Goal: Information Seeking & Learning: Check status

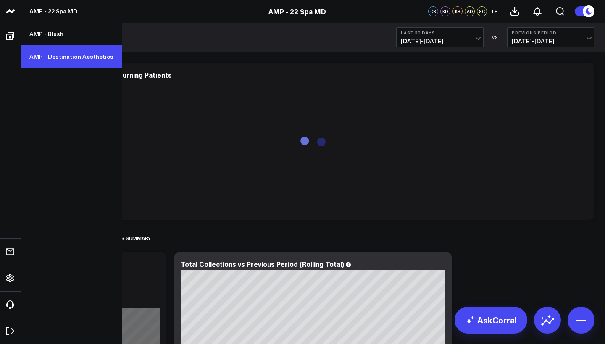
click at [72, 59] on link "AMP - Destination Aesthetics" at bounding box center [71, 56] width 101 height 23
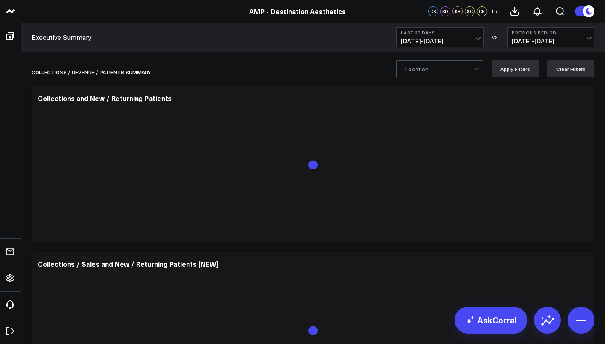
click at [457, 41] on span "[DATE] - [DATE]" at bounding box center [440, 41] width 78 height 7
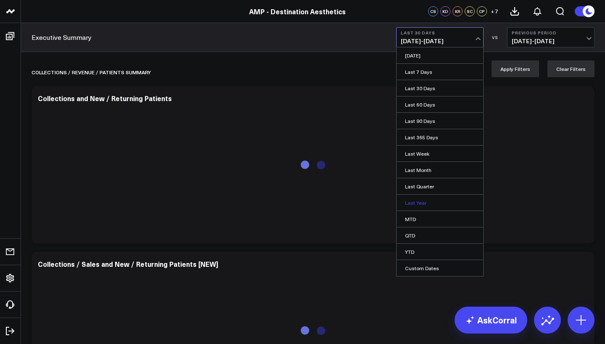
scroll to position [12, 0]
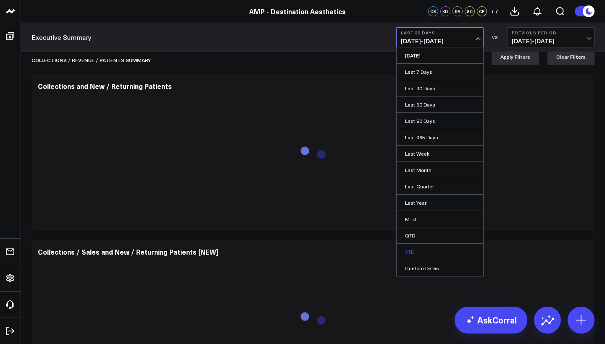
click at [428, 251] on link "YTD" at bounding box center [439, 252] width 86 height 16
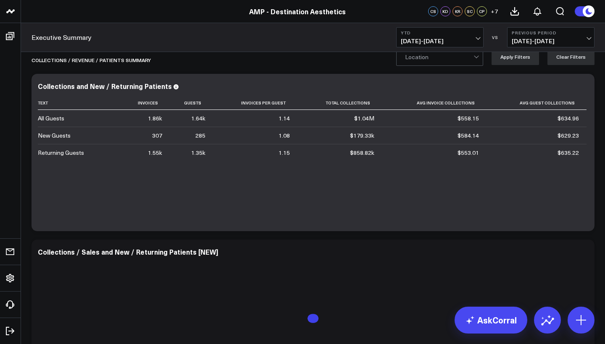
click at [572, 34] on b "Previous Period" at bounding box center [550, 32] width 78 height 5
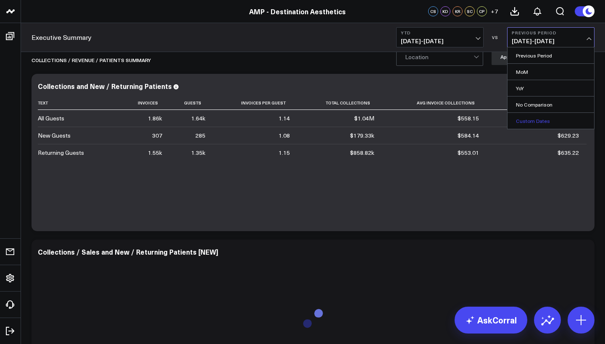
click at [536, 121] on link "Custom Dates" at bounding box center [550, 121] width 86 height 16
select select "8"
select select "2025"
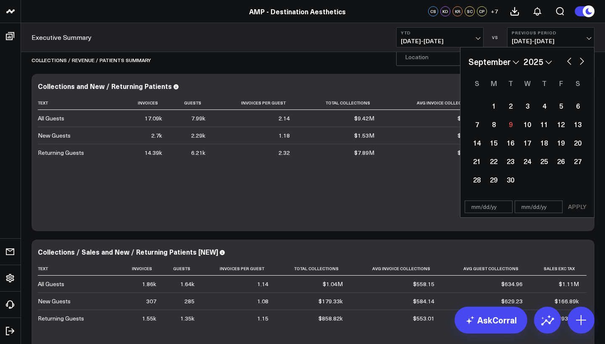
click at [568, 61] on button "button" at bounding box center [569, 60] width 8 height 10
select select "7"
select select "2025"
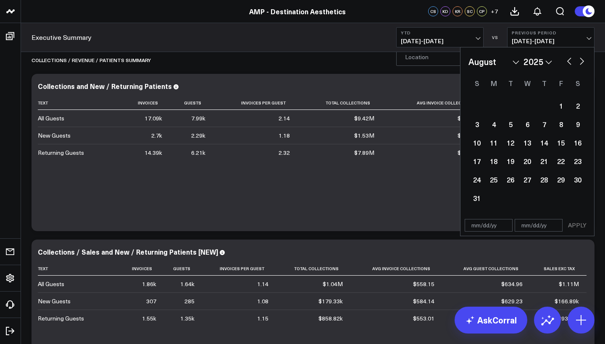
click at [568, 61] on button "button" at bounding box center [569, 60] width 8 height 10
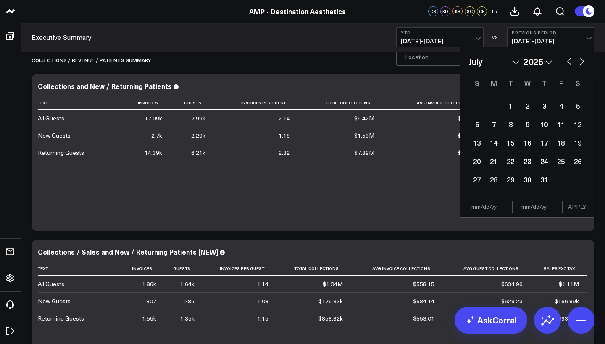
click at [568, 61] on button "button" at bounding box center [569, 60] width 8 height 10
select select "4"
select select "2025"
click at [568, 61] on button "button" at bounding box center [569, 60] width 8 height 10
select select "3"
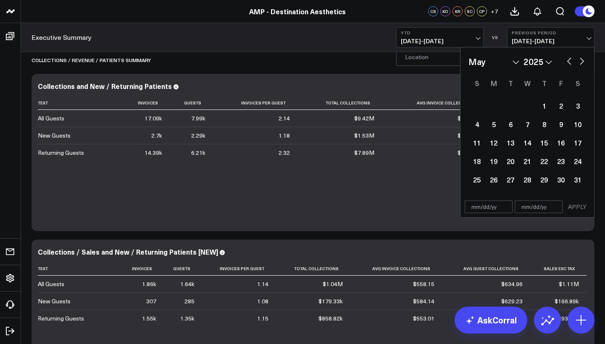
select select "2025"
click at [568, 61] on button "button" at bounding box center [569, 60] width 8 height 10
select select "2"
select select "2025"
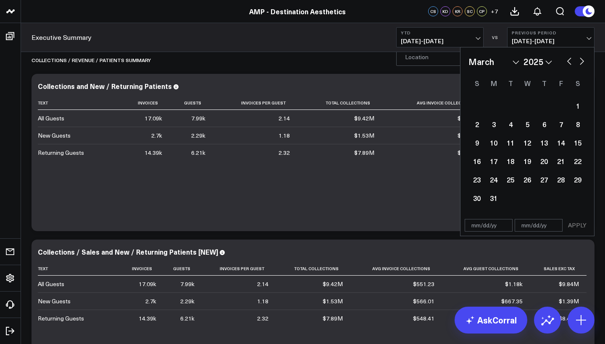
click at [553, 63] on div "January February March April May June July August September October November [D…" at bounding box center [527, 61] width 118 height 13
select select "2"
select select "2024"
click at [569, 62] on button "button" at bounding box center [569, 60] width 8 height 10
select select "1"
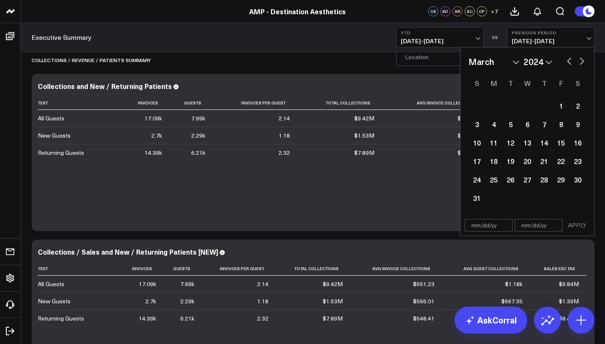
select select "2024"
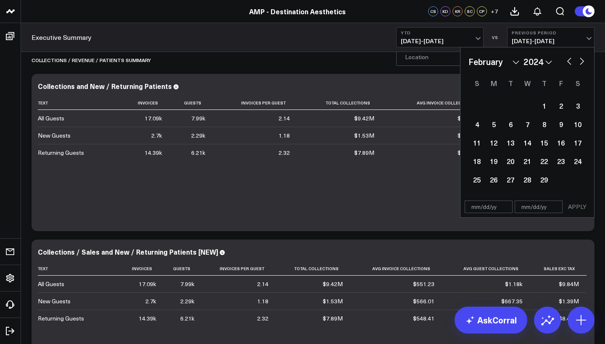
click at [569, 62] on button "button" at bounding box center [569, 60] width 8 height 10
select select "2024"
click at [493, 109] on div "1" at bounding box center [493, 105] width 17 height 17
type input "[DATE]"
select select "2024"
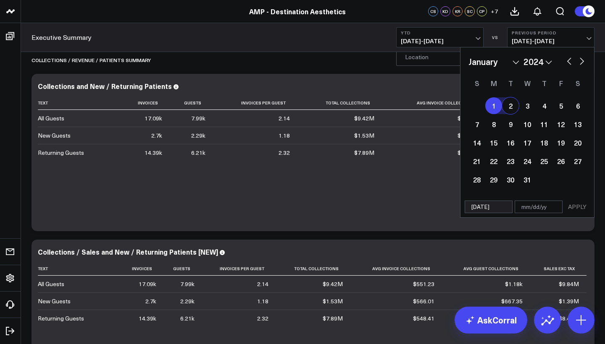
click at [581, 63] on button "button" at bounding box center [581, 60] width 8 height 10
select select "2"
select select "2024"
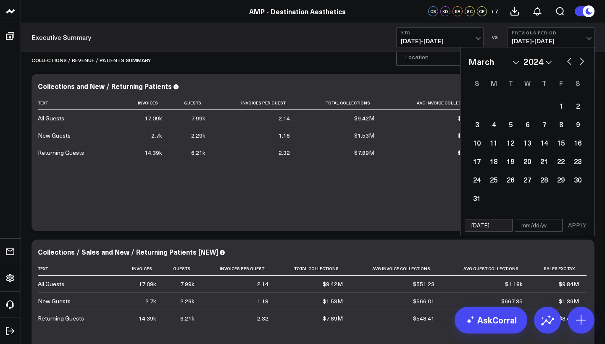
click at [581, 63] on button "button" at bounding box center [581, 60] width 8 height 10
select select "3"
select select "2024"
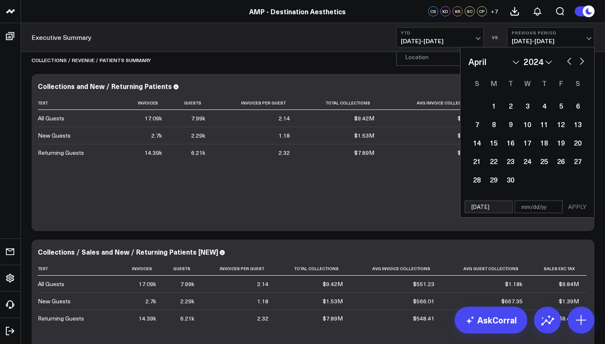
click at [581, 63] on button "button" at bounding box center [581, 60] width 8 height 10
select select "4"
select select "2024"
click at [581, 63] on button "button" at bounding box center [581, 60] width 8 height 10
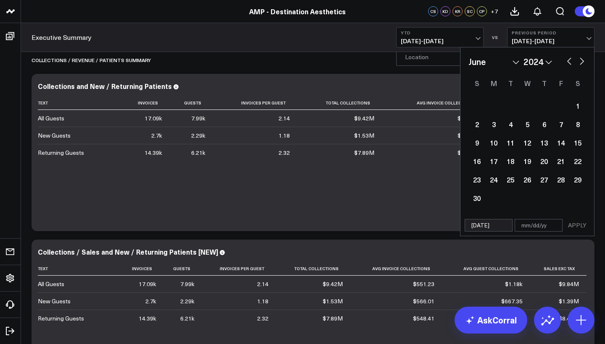
click at [581, 63] on button "button" at bounding box center [581, 60] width 8 height 10
select select "6"
select select "2024"
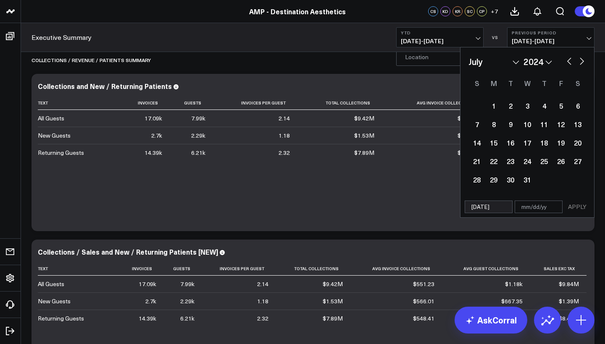
click at [581, 63] on button "button" at bounding box center [581, 60] width 8 height 10
select select "7"
select select "2024"
click at [581, 63] on button "button" at bounding box center [581, 60] width 8 height 10
select select "8"
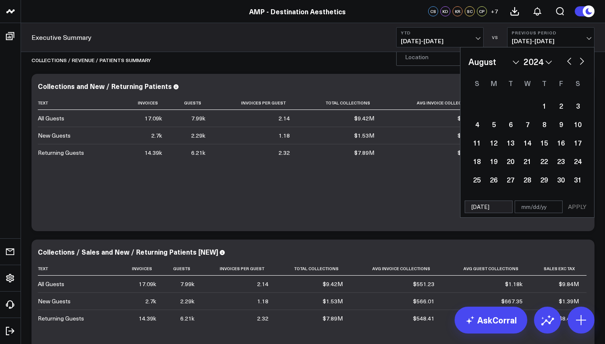
select select "2024"
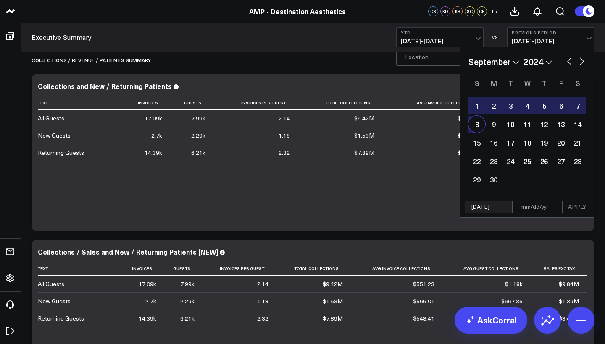
click at [476, 126] on div "8" at bounding box center [476, 124] width 17 height 17
type input "[DATE]"
select select "8"
select select "2024"
click at [575, 202] on button "APPLY" at bounding box center [576, 207] width 25 height 13
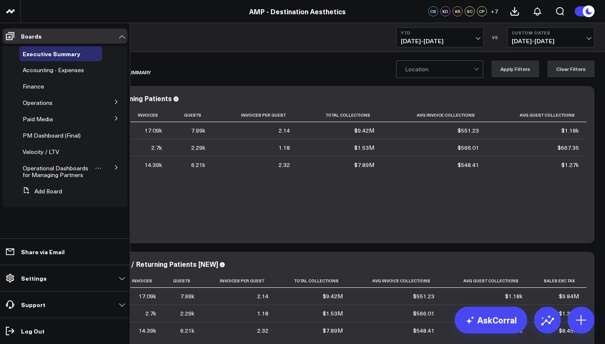
click at [48, 169] on span "Operational Dashboards for Managing Partners" at bounding box center [55, 171] width 65 height 15
click at [113, 167] on button at bounding box center [116, 167] width 22 height 13
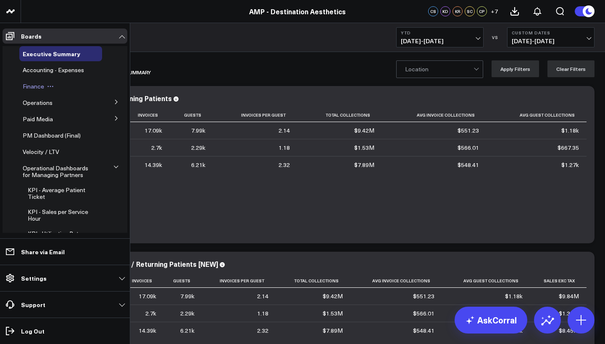
click at [37, 86] on span "Finance" at bounding box center [33, 86] width 21 height 8
